Goal: Communication & Community: Ask a question

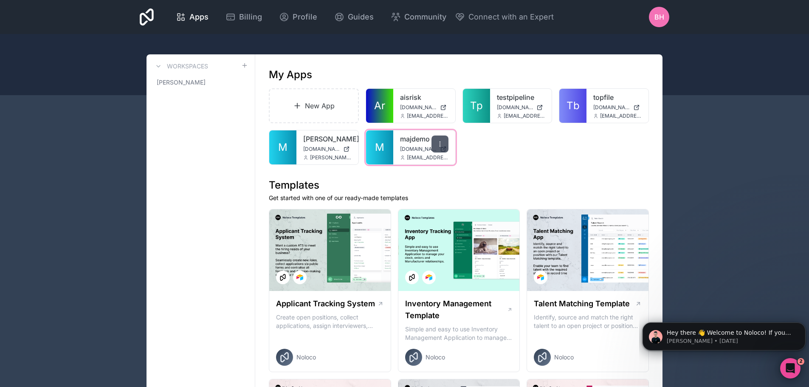
click at [438, 145] on icon at bounding box center [439, 143] width 7 height 7
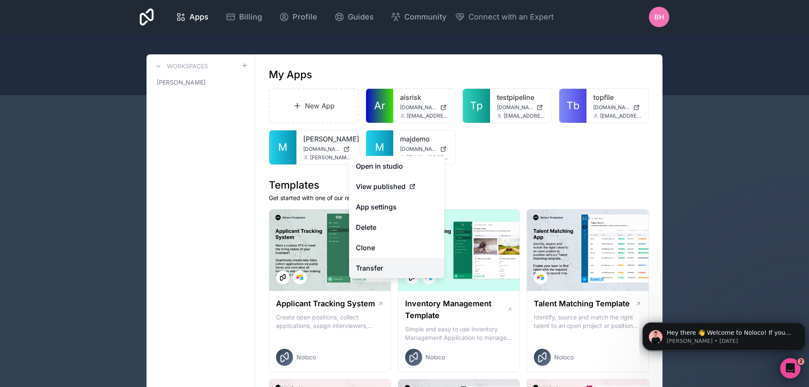
click at [377, 270] on link "Transfer" at bounding box center [396, 268] width 95 height 20
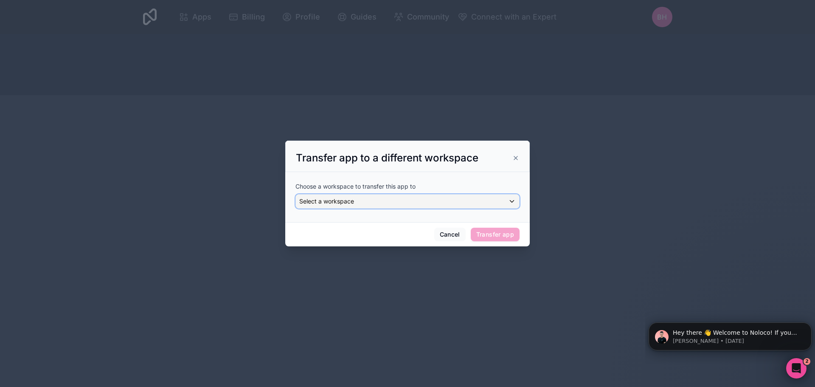
click at [512, 201] on div "Select a workspace" at bounding box center [407, 201] width 223 height 14
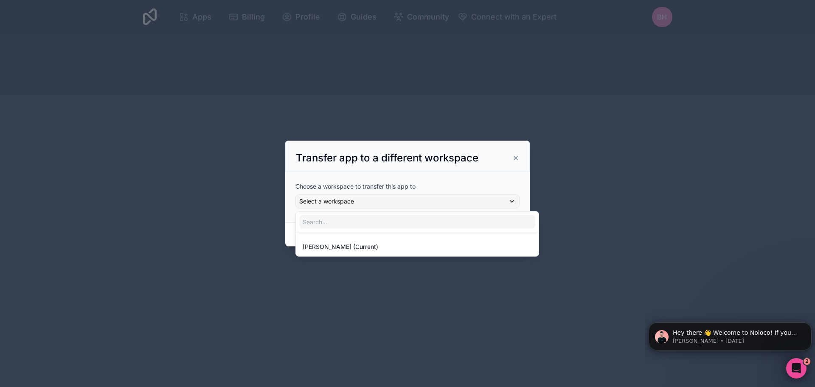
click at [512, 201] on div at bounding box center [407, 193] width 244 height 106
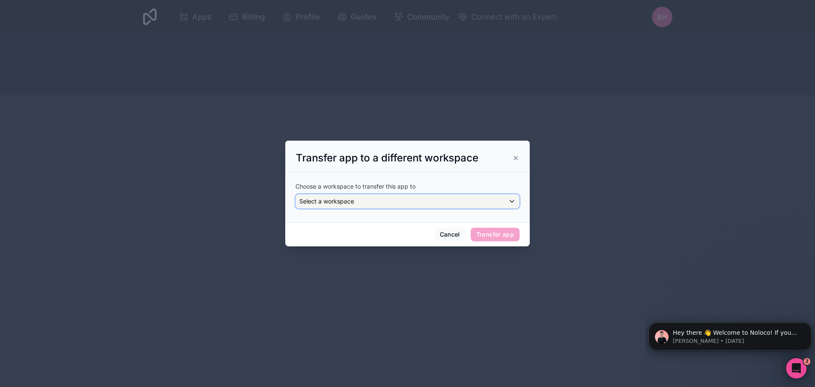
click at [512, 201] on div "Select a workspace" at bounding box center [407, 201] width 223 height 14
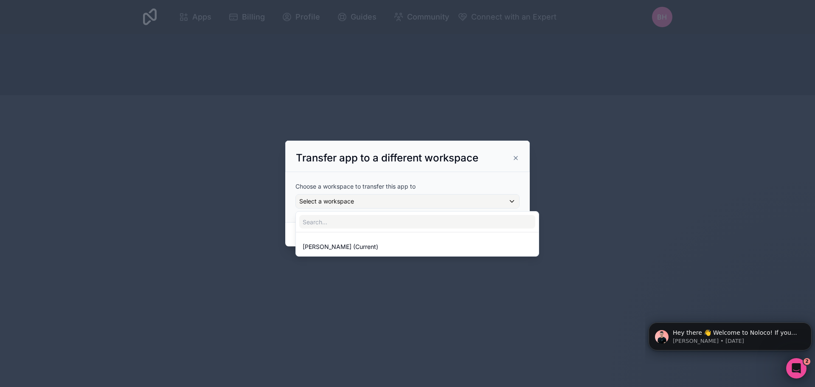
click at [512, 201] on div at bounding box center [407, 193] width 244 height 106
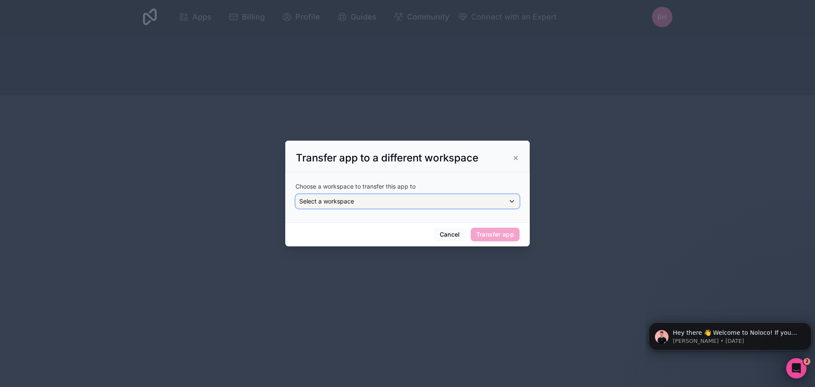
click at [511, 201] on div "Select a workspace" at bounding box center [407, 201] width 223 height 14
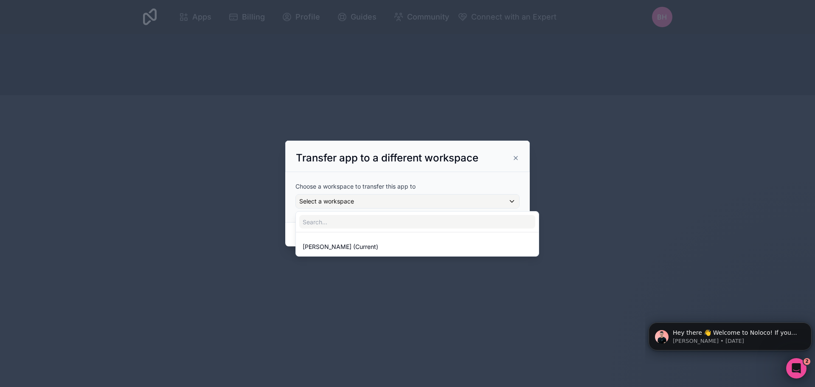
click at [511, 201] on div at bounding box center [407, 193] width 244 height 106
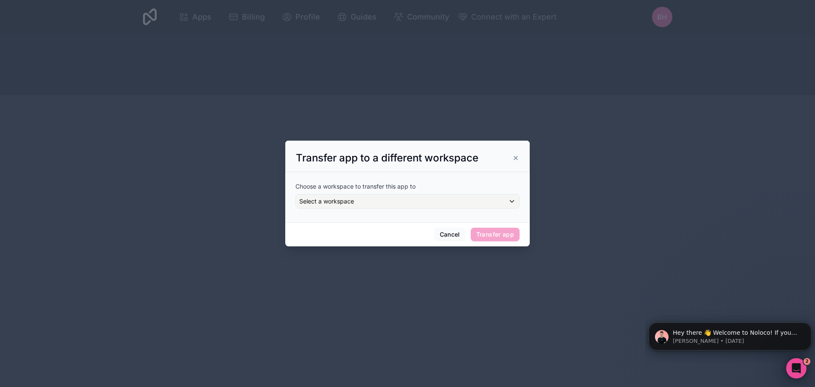
click at [517, 158] on icon at bounding box center [515, 158] width 7 height 7
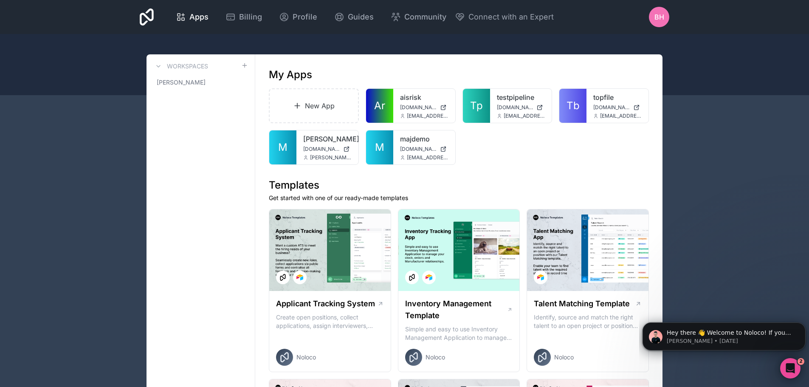
click at [187, 67] on h3 "Workspaces" at bounding box center [187, 66] width 41 height 8
click at [187, 66] on h3 "Workspaces" at bounding box center [187, 66] width 41 height 8
click at [323, 139] on link "[PERSON_NAME]" at bounding box center [327, 139] width 48 height 10
click at [242, 82] on icon at bounding box center [241, 82] width 2 height 2
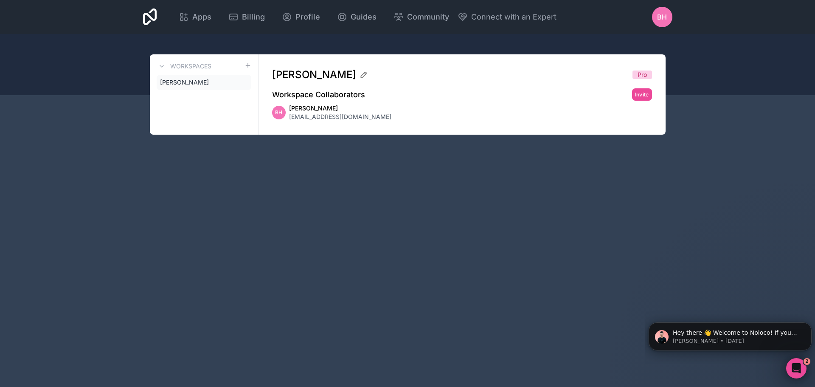
click at [65, 180] on div "Apps Billing Profile Guides Community Connect with an Expert BH Billing Profile…" at bounding box center [407, 193] width 815 height 387
click at [163, 66] on icon at bounding box center [161, 66] width 7 height 7
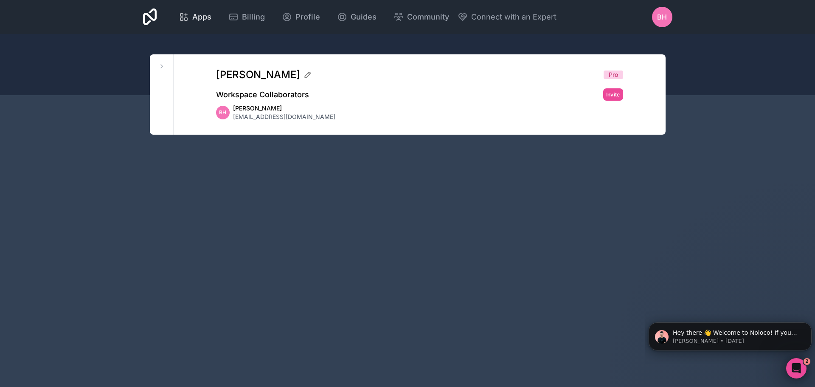
click at [203, 18] on span "Apps" at bounding box center [201, 17] width 19 height 12
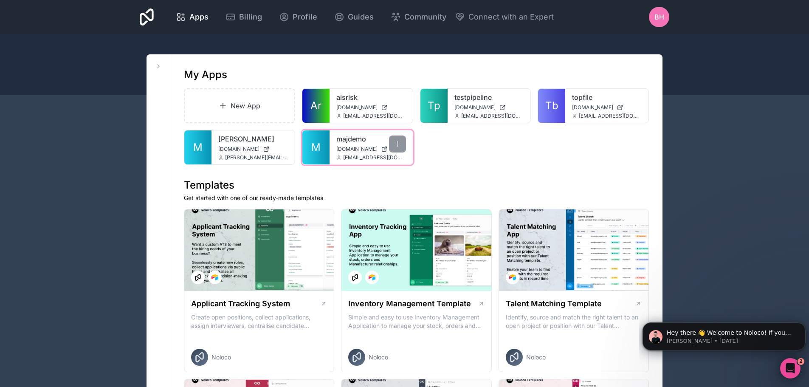
click at [363, 141] on link "majdemo" at bounding box center [371, 139] width 70 height 10
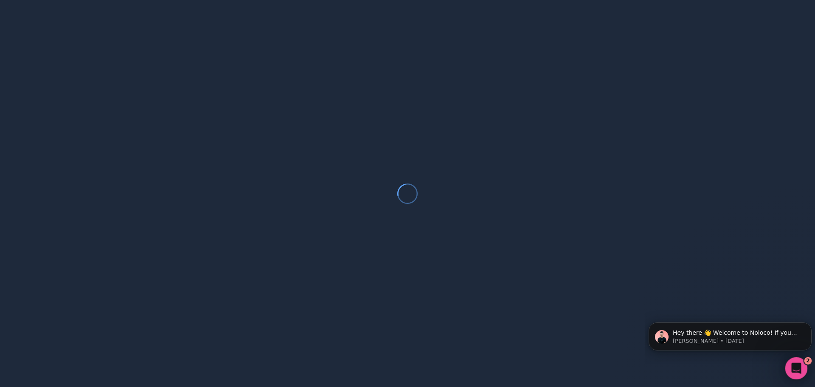
click at [798, 362] on icon "Open Intercom Messenger" at bounding box center [795, 367] width 14 height 14
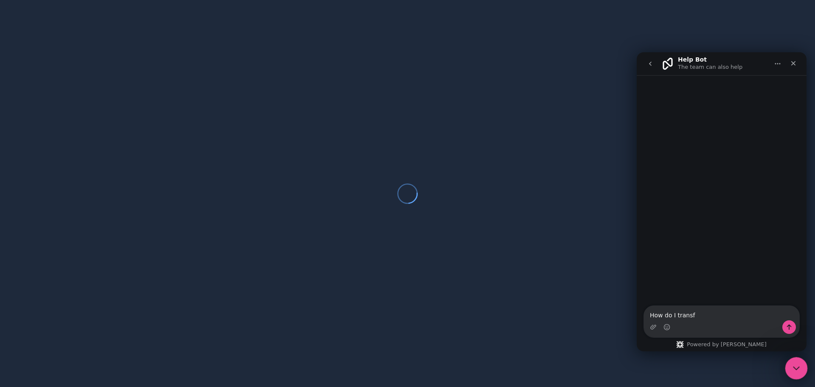
type textarea "How do I transf"
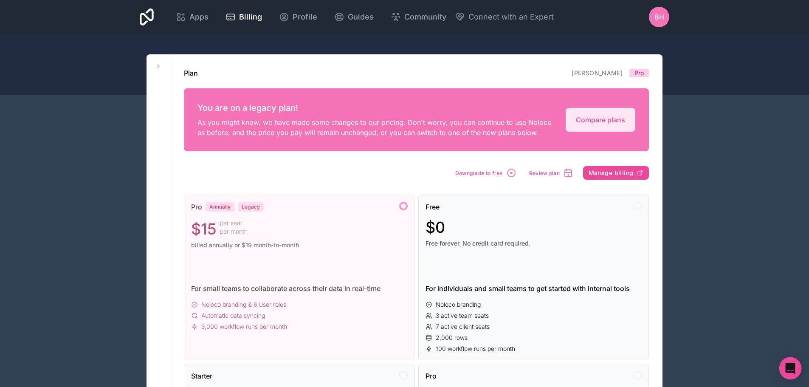
click at [788, 371] on icon "Open Intercom Messenger" at bounding box center [789, 367] width 11 height 11
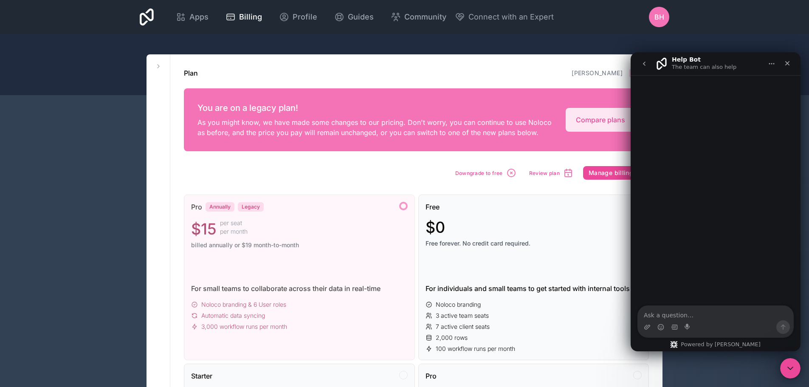
click at [694, 315] on textarea "Ask a question…" at bounding box center [715, 313] width 155 height 14
type textarea "How do I transfer an app to a different workspace?"
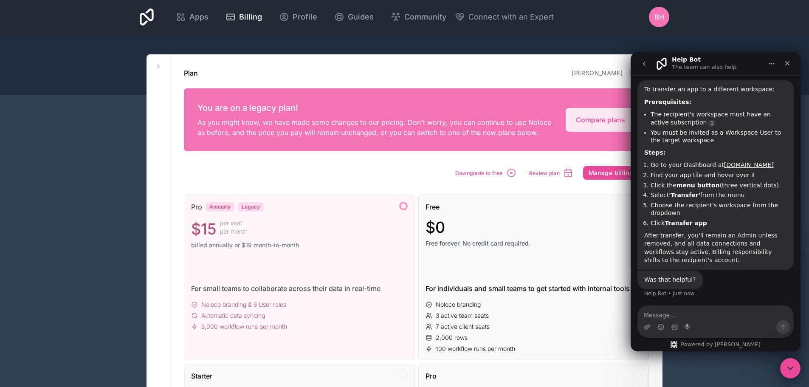
scroll to position [63, 0]
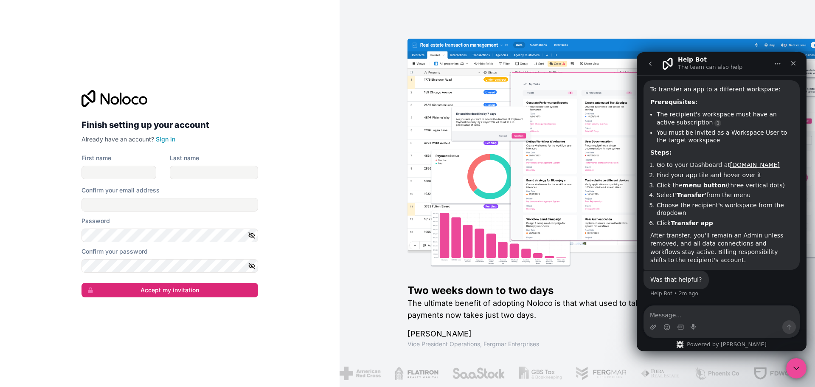
scroll to position [65, 0]
click at [169, 286] on button "Accept my invitation" at bounding box center [169, 290] width 177 height 14
click at [110, 174] on input "First name" at bounding box center [118, 173] width 75 height 14
type input "Bill"
type input "Hoare"
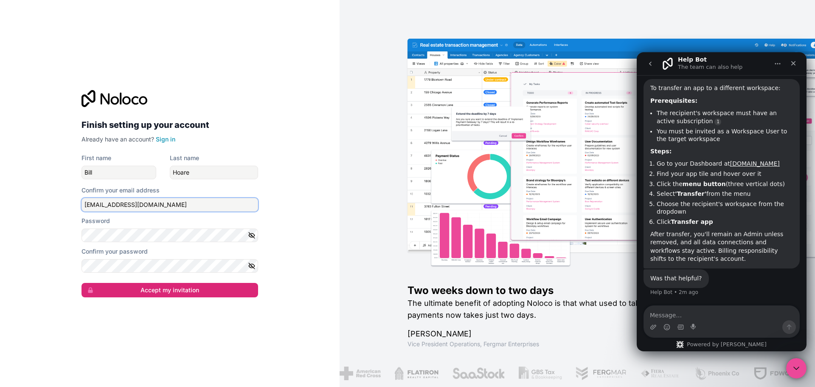
type input "[EMAIL_ADDRESS][DOMAIN_NAME]"
click at [146, 204] on input "[EMAIL_ADDRESS][DOMAIN_NAME]" at bounding box center [169, 205] width 177 height 14
click at [252, 238] on icon "button" at bounding box center [252, 235] width 8 height 8
click at [7, 236] on div "Finish setting up your account Already have an account? Sign in First name Bill…" at bounding box center [170, 193] width 340 height 387
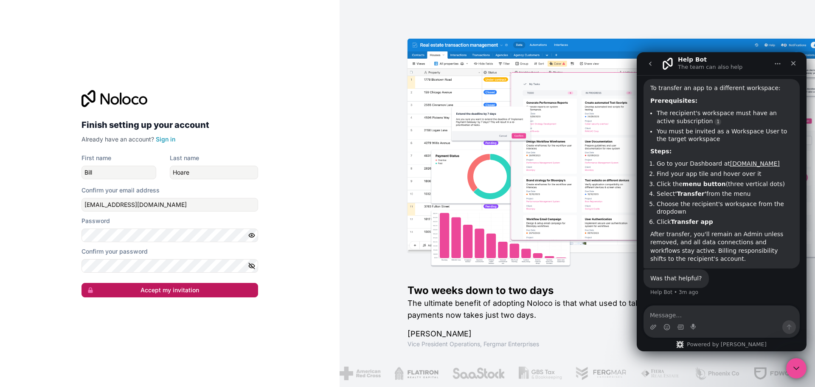
click at [179, 292] on button "Accept my invitation" at bounding box center [169, 290] width 177 height 14
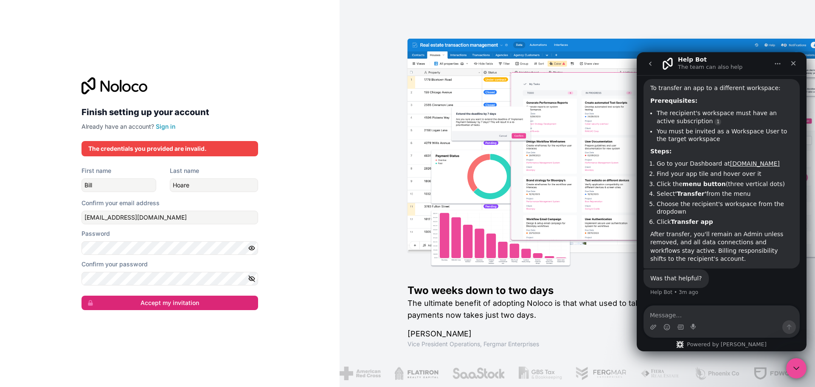
click at [253, 281] on icon "button" at bounding box center [252, 279] width 8 height 8
click at [307, 163] on div "Finish setting up your account Already have an account? Sign in The credentials…" at bounding box center [170, 193] width 340 height 387
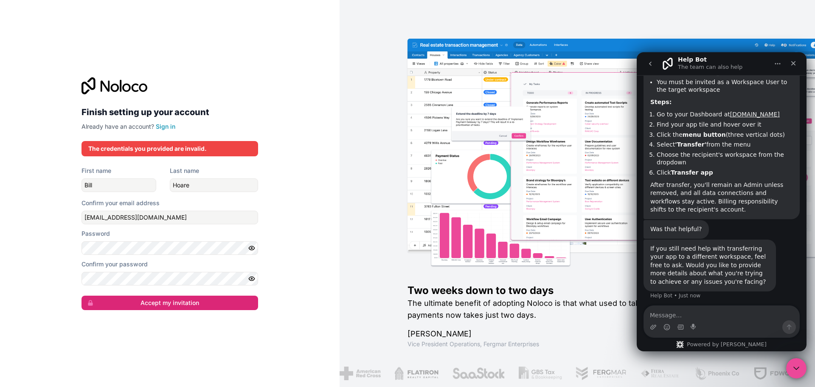
scroll to position [117, 0]
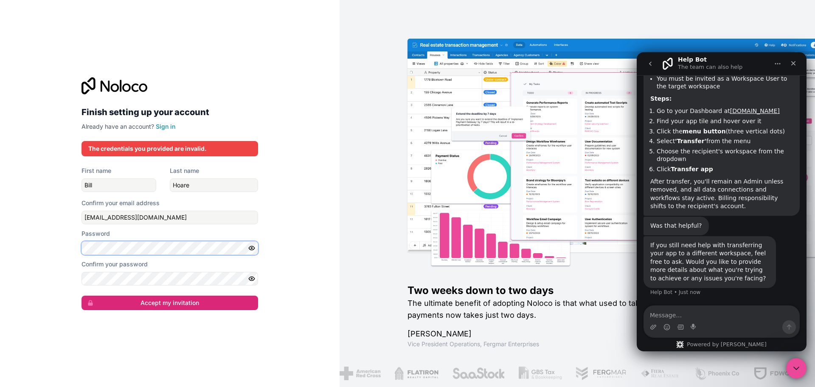
click at [5, 239] on div "Finish setting up your account Already have an account? Sign in The credentials…" at bounding box center [170, 193] width 340 height 387
click at [168, 301] on button "Accept my invitation" at bounding box center [169, 302] width 177 height 14
click at [164, 303] on button "Accept my invitation" at bounding box center [169, 302] width 177 height 14
